Goal: Information Seeking & Learning: Learn about a topic

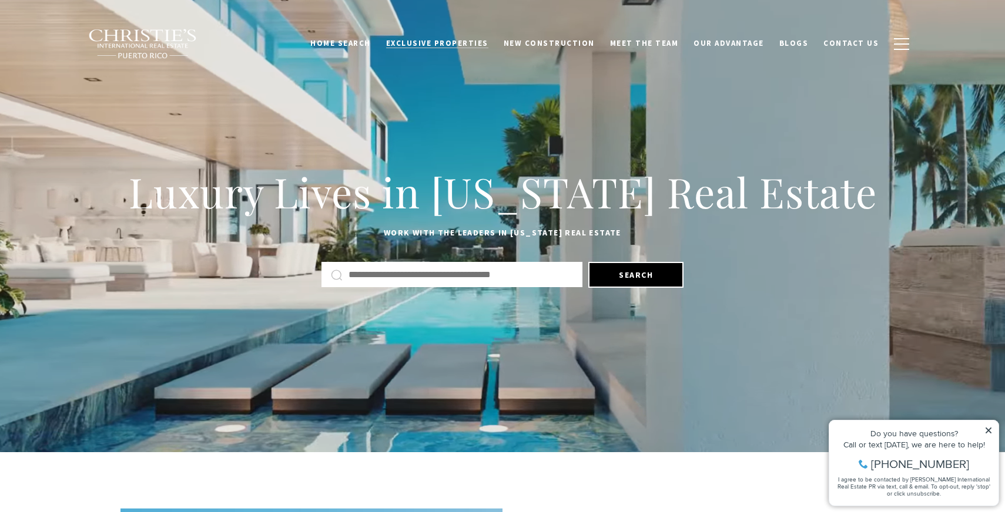
click at [431, 42] on span "Exclusive Properties" at bounding box center [437, 43] width 102 height 10
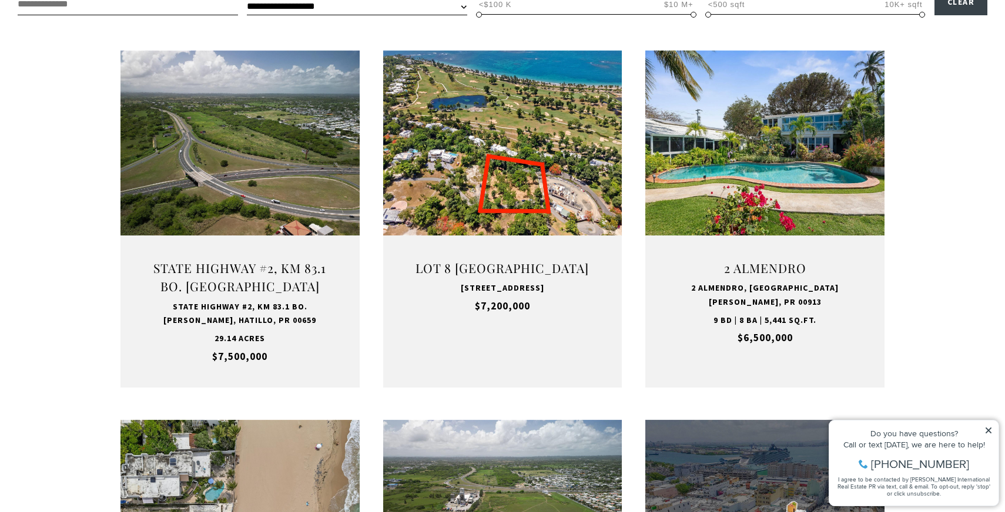
scroll to position [432, 0]
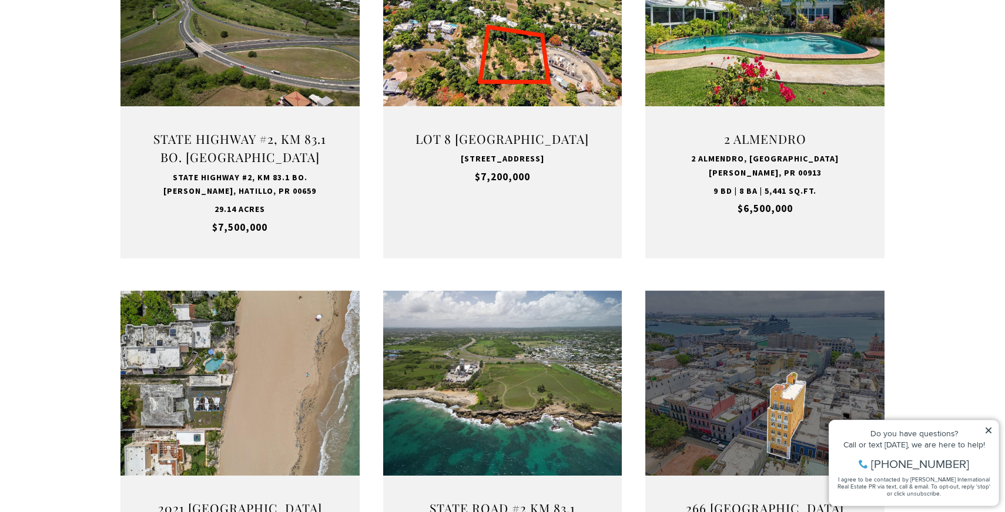
scroll to position [784, 0]
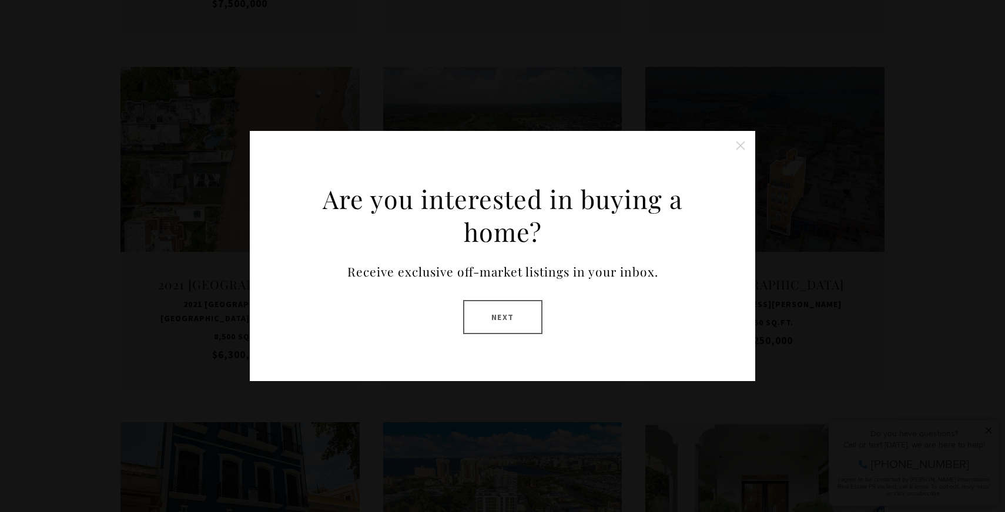
click at [740, 149] on button "Close this option" at bounding box center [741, 146] width 24 height 24
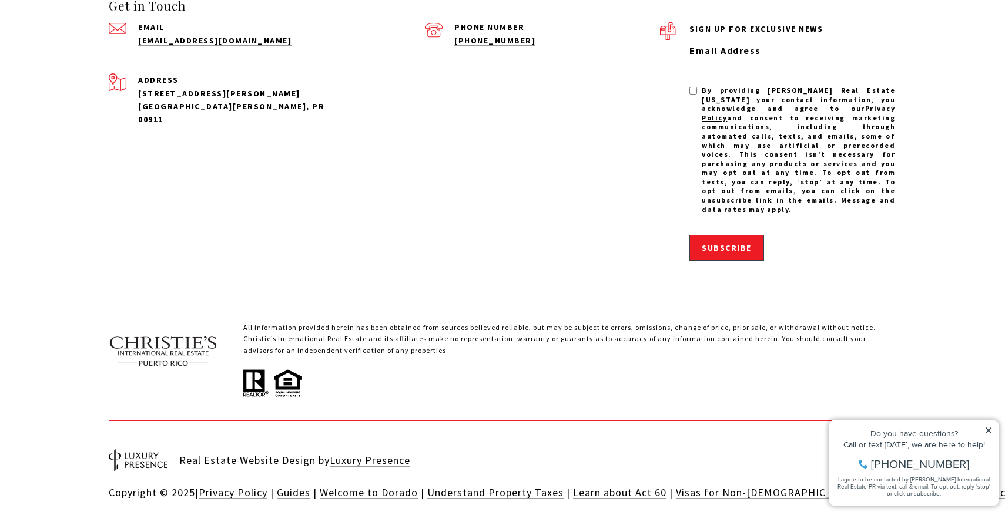
scroll to position [2349, 0]
